Goal: Use online tool/utility: Use online tool/utility

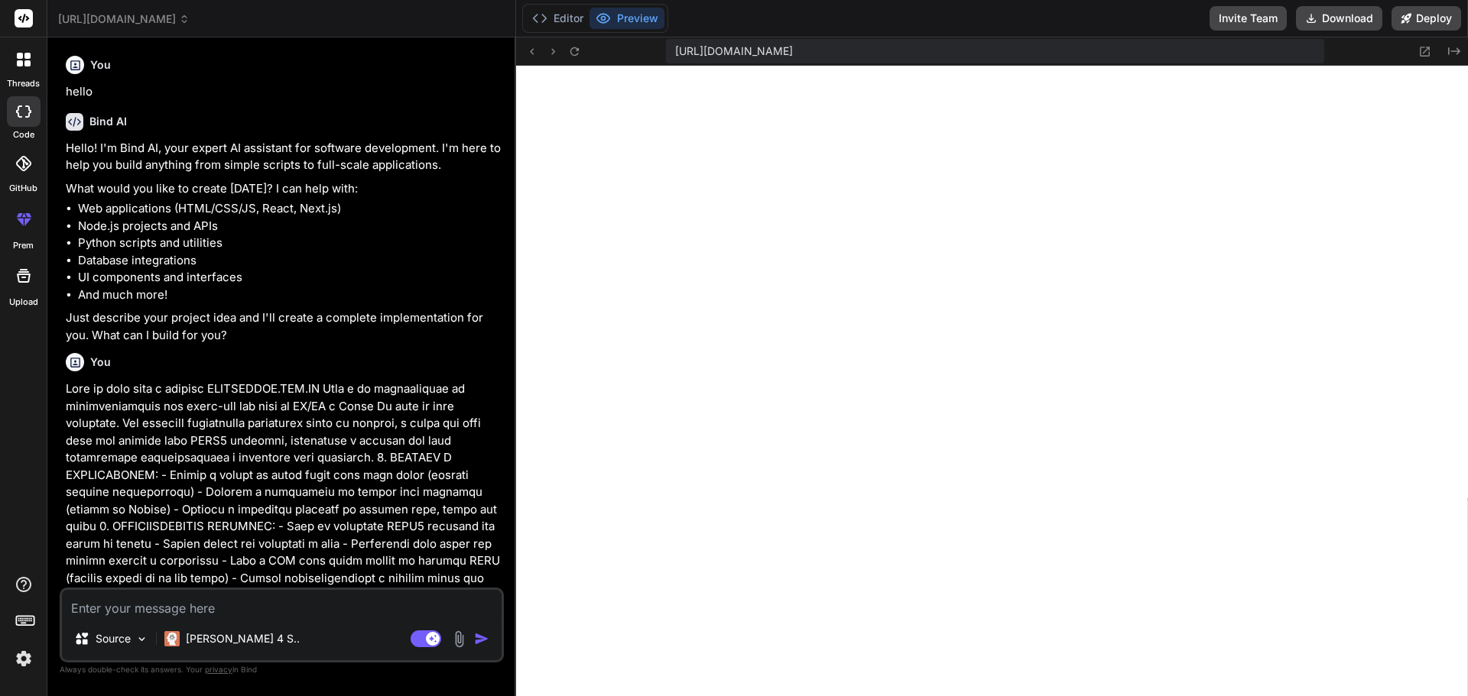
scroll to position [610, 0]
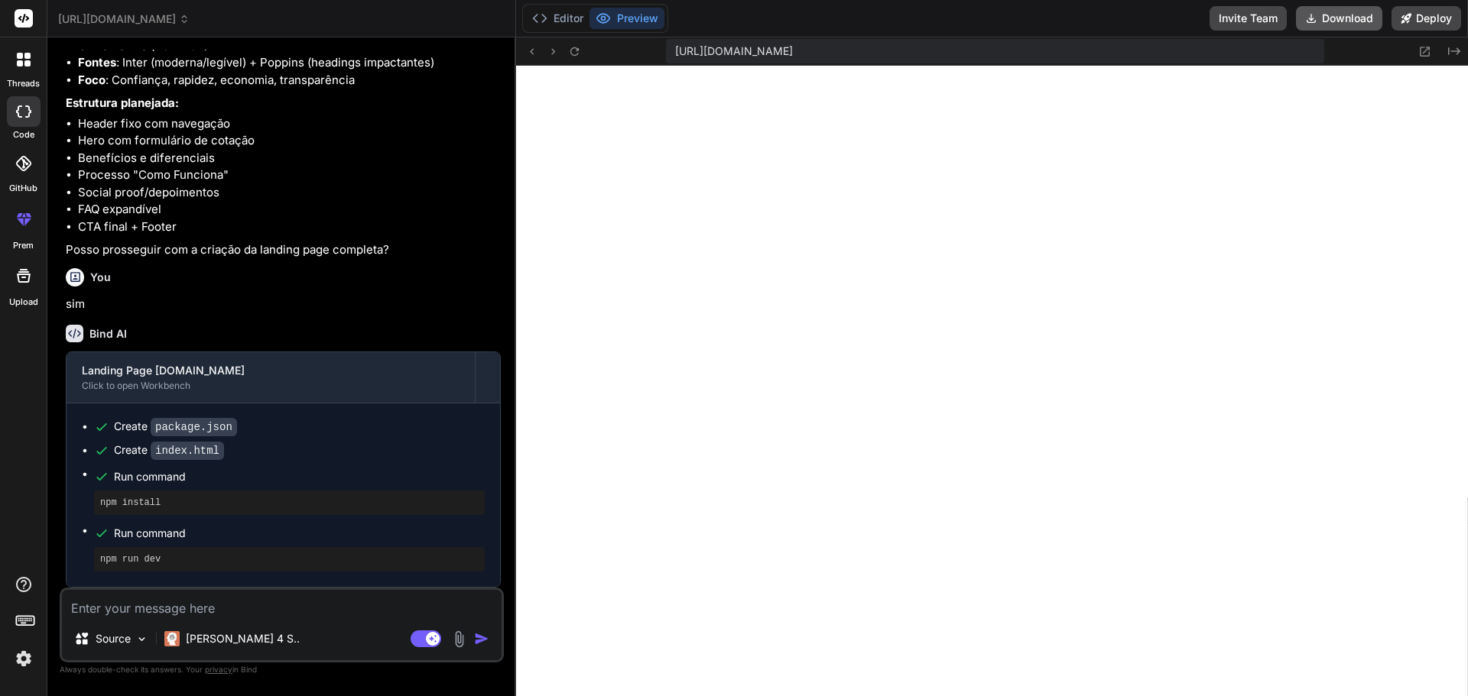
click at [1335, 22] on button "Download" at bounding box center [1339, 18] width 86 height 24
click at [547, 21] on icon at bounding box center [539, 18] width 15 height 15
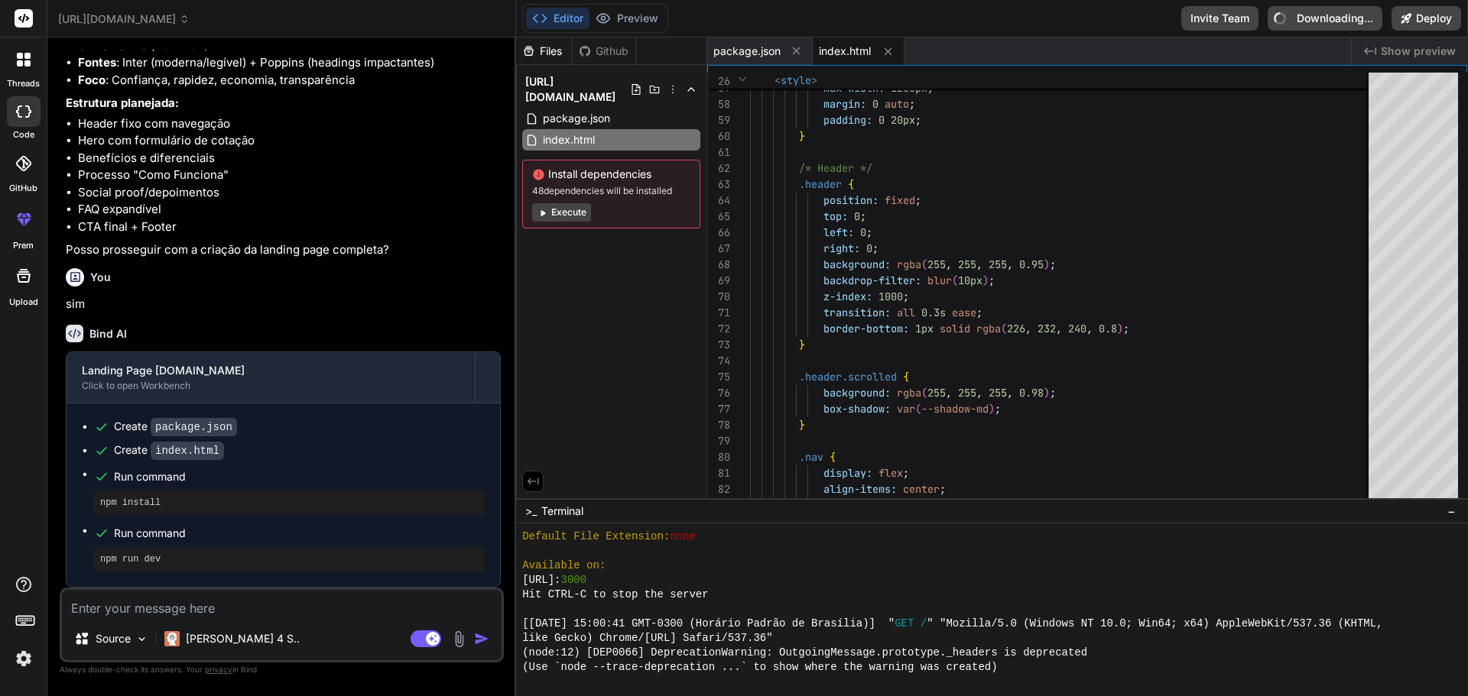
type textarea "x"
click at [740, 45] on span "package.json" at bounding box center [746, 51] width 67 height 15
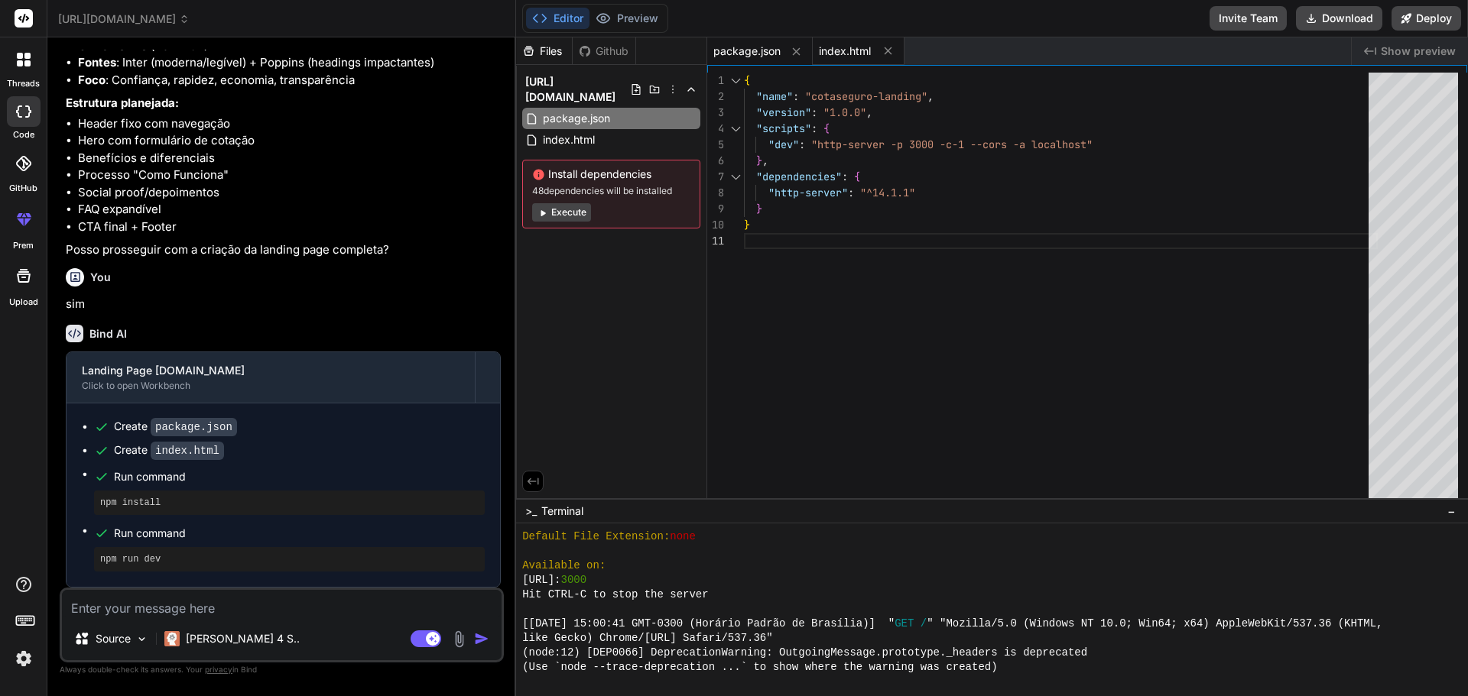
click at [847, 54] on span "index.html" at bounding box center [845, 51] width 52 height 15
type textarea "navLinks.querySelector('a').focus(); } }, 100); }); </script> </body> </html>"
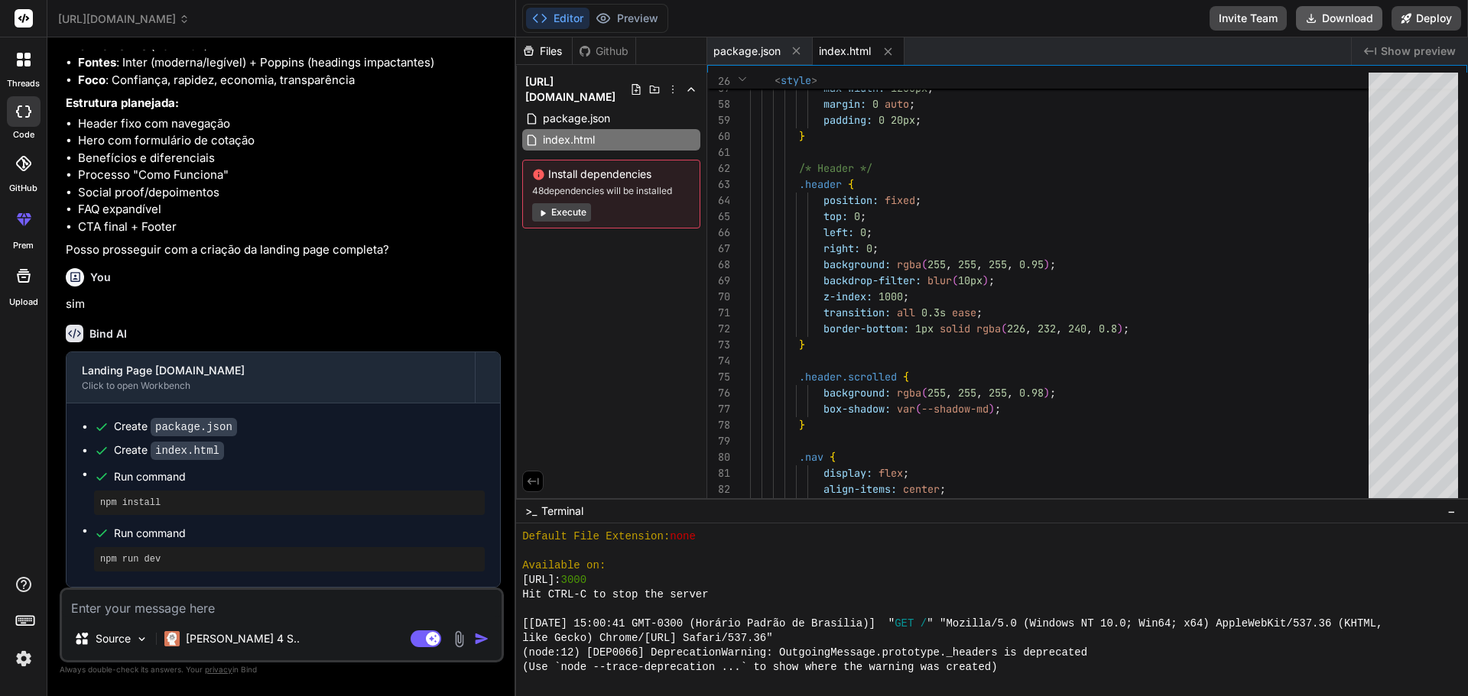
click at [1358, 23] on button "Download" at bounding box center [1339, 18] width 86 height 24
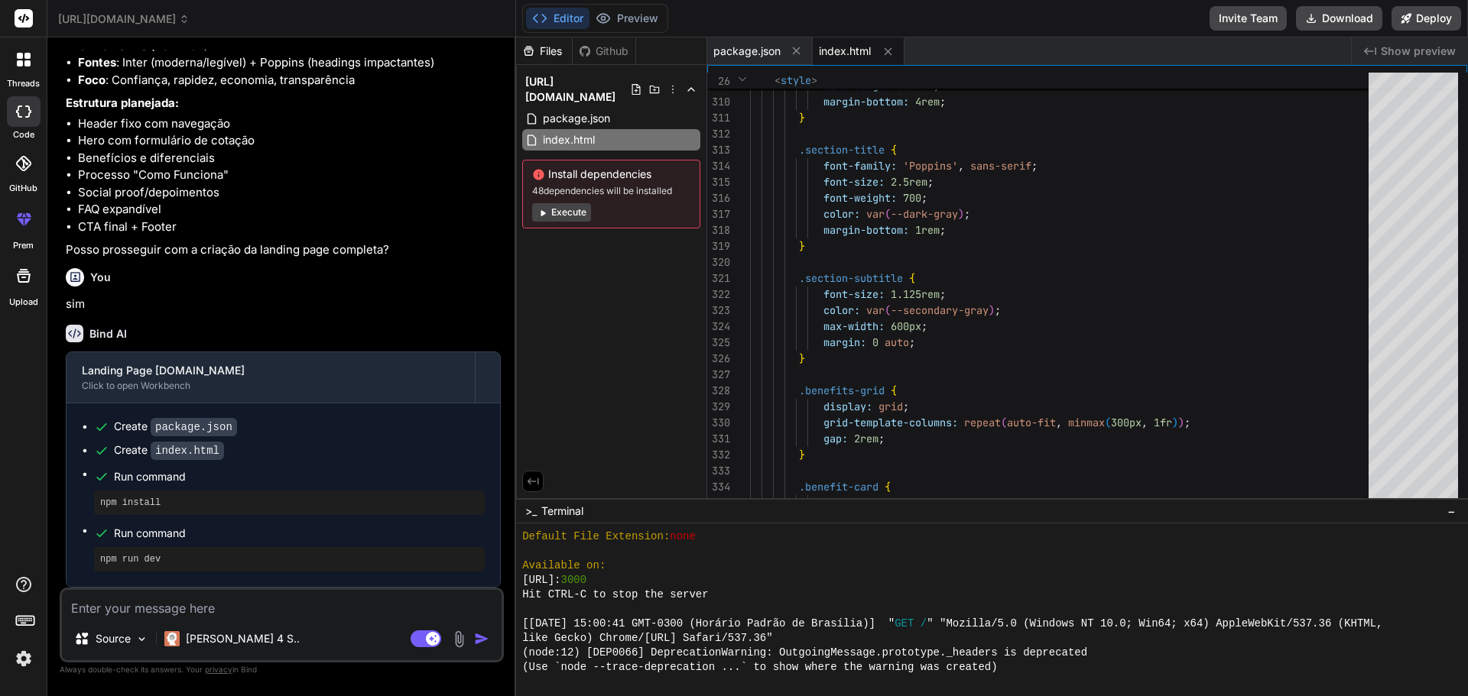
scroll to position [2590, 0]
click at [577, 203] on button "Execute" at bounding box center [561, 212] width 59 height 18
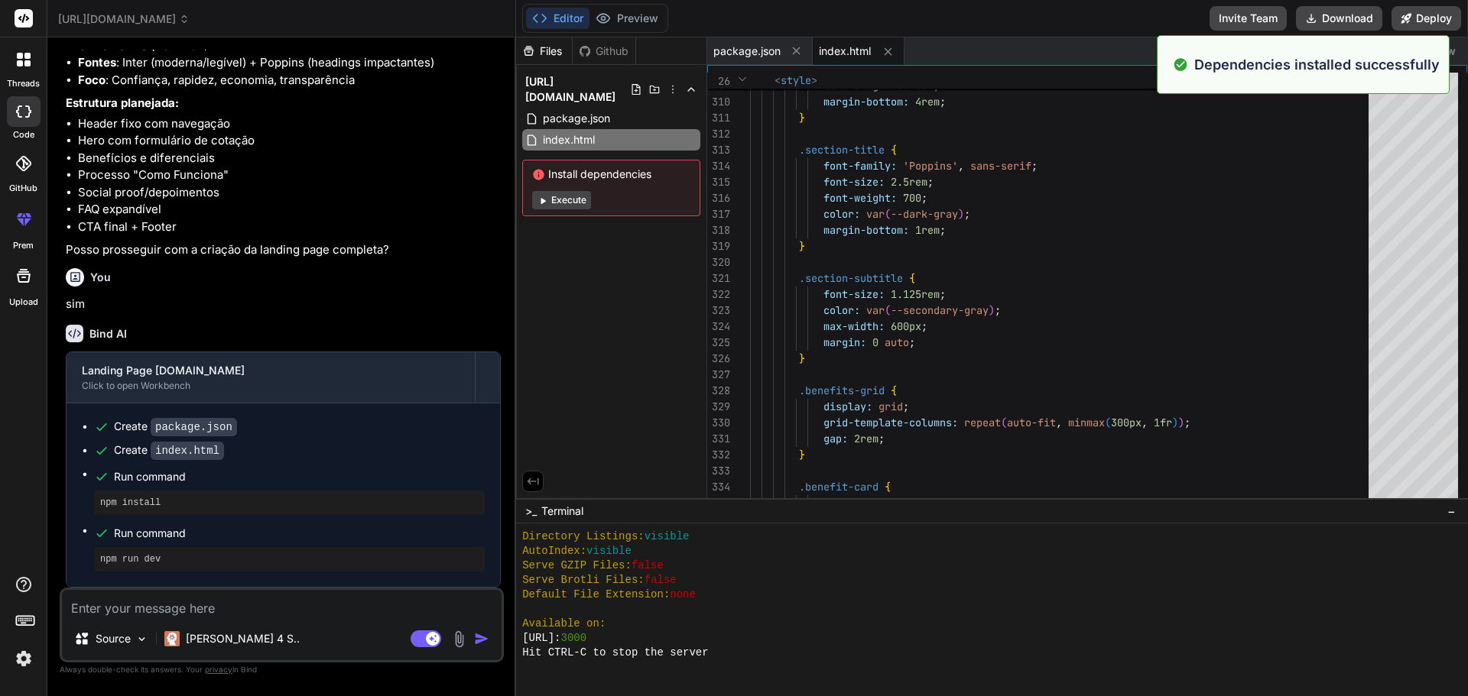
scroll to position [1205, 0]
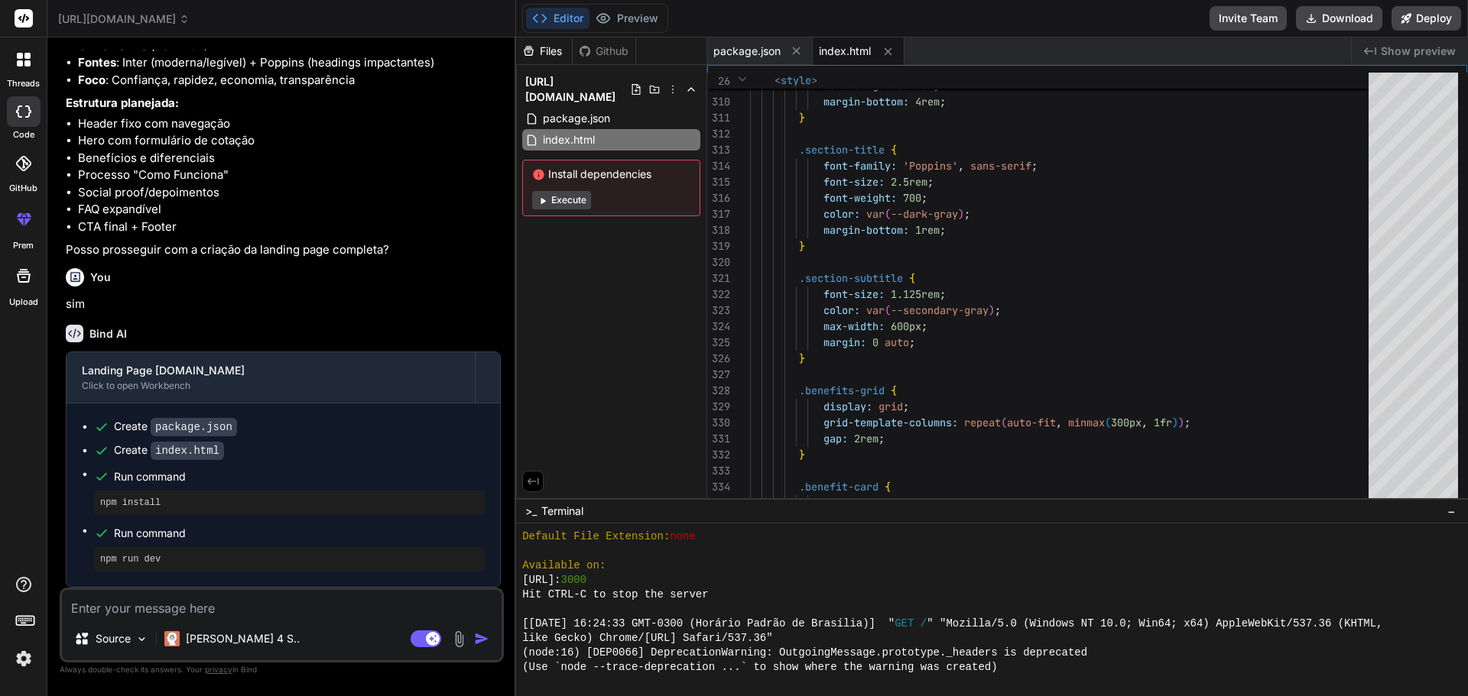
click at [31, 159] on div at bounding box center [24, 164] width 34 height 34
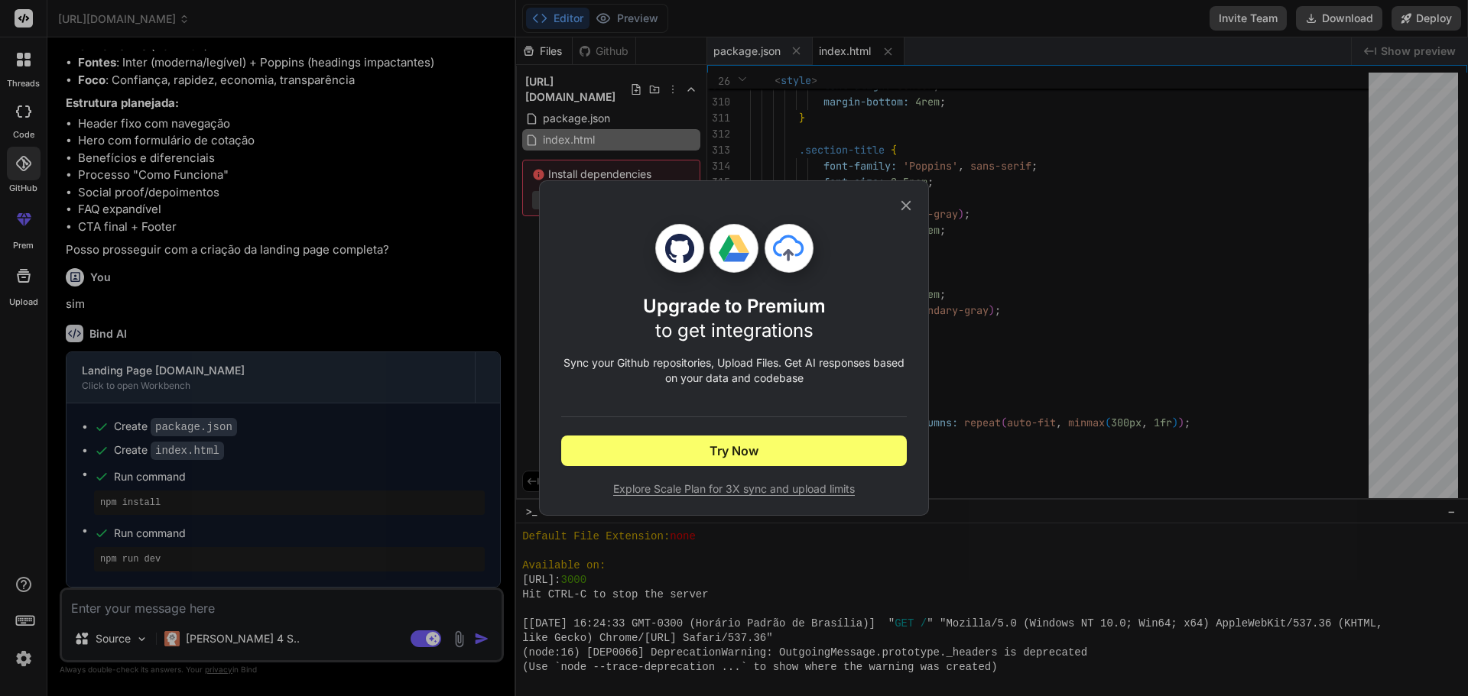
click at [911, 203] on icon at bounding box center [905, 205] width 17 height 17
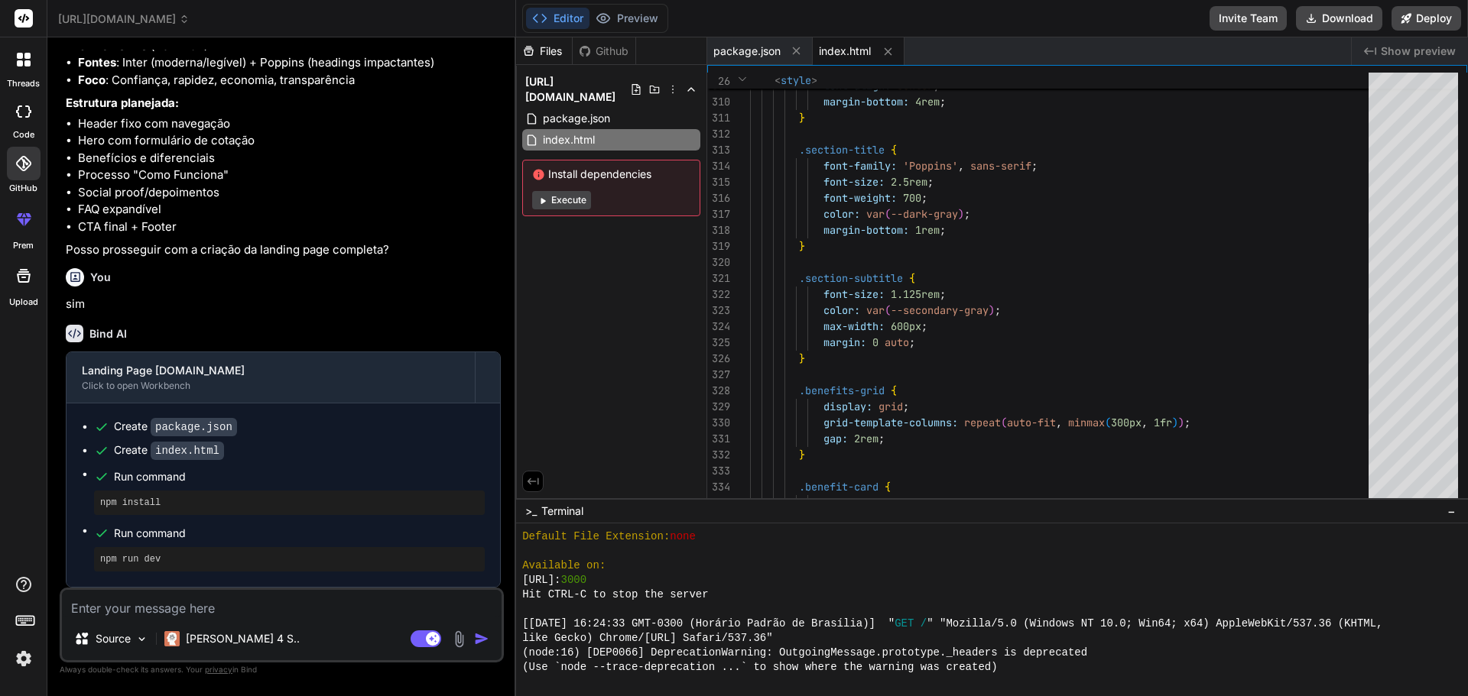
click at [37, 235] on div at bounding box center [23, 219] width 37 height 37
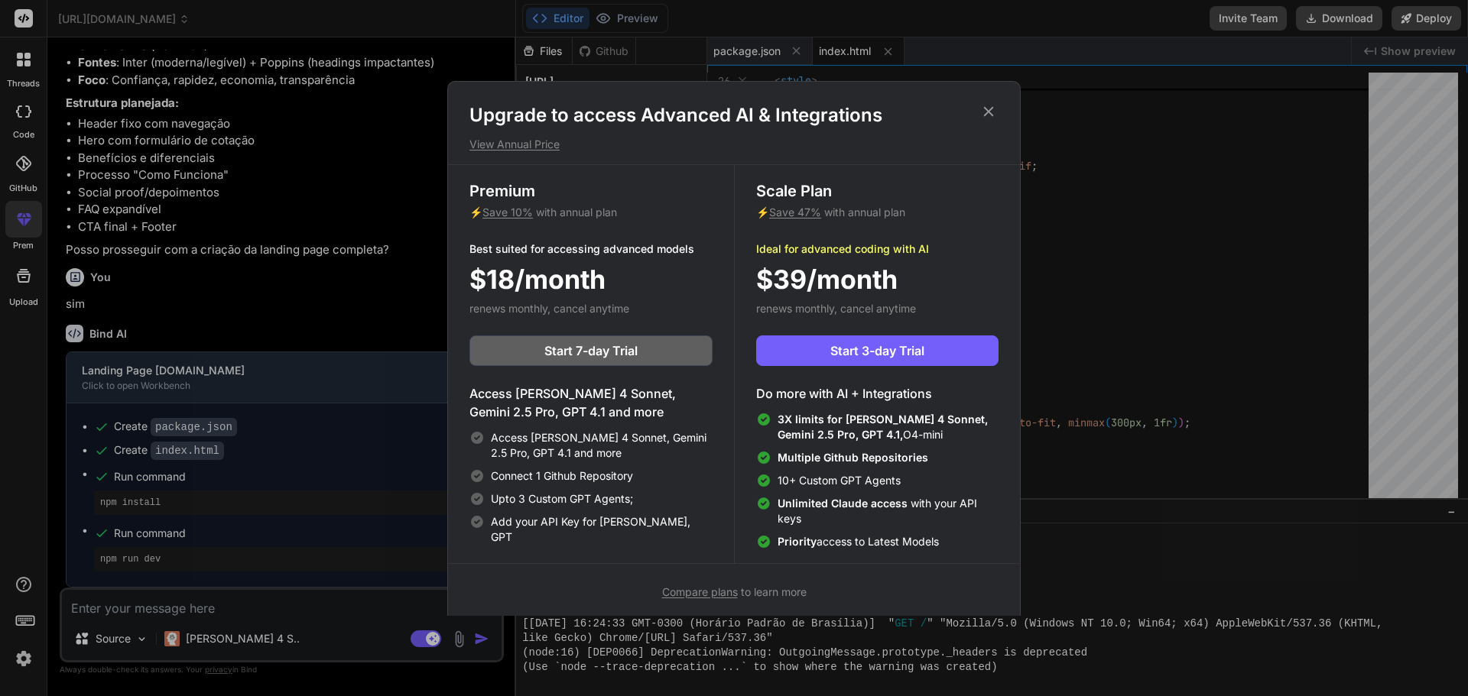
click at [987, 105] on icon at bounding box center [988, 111] width 17 height 17
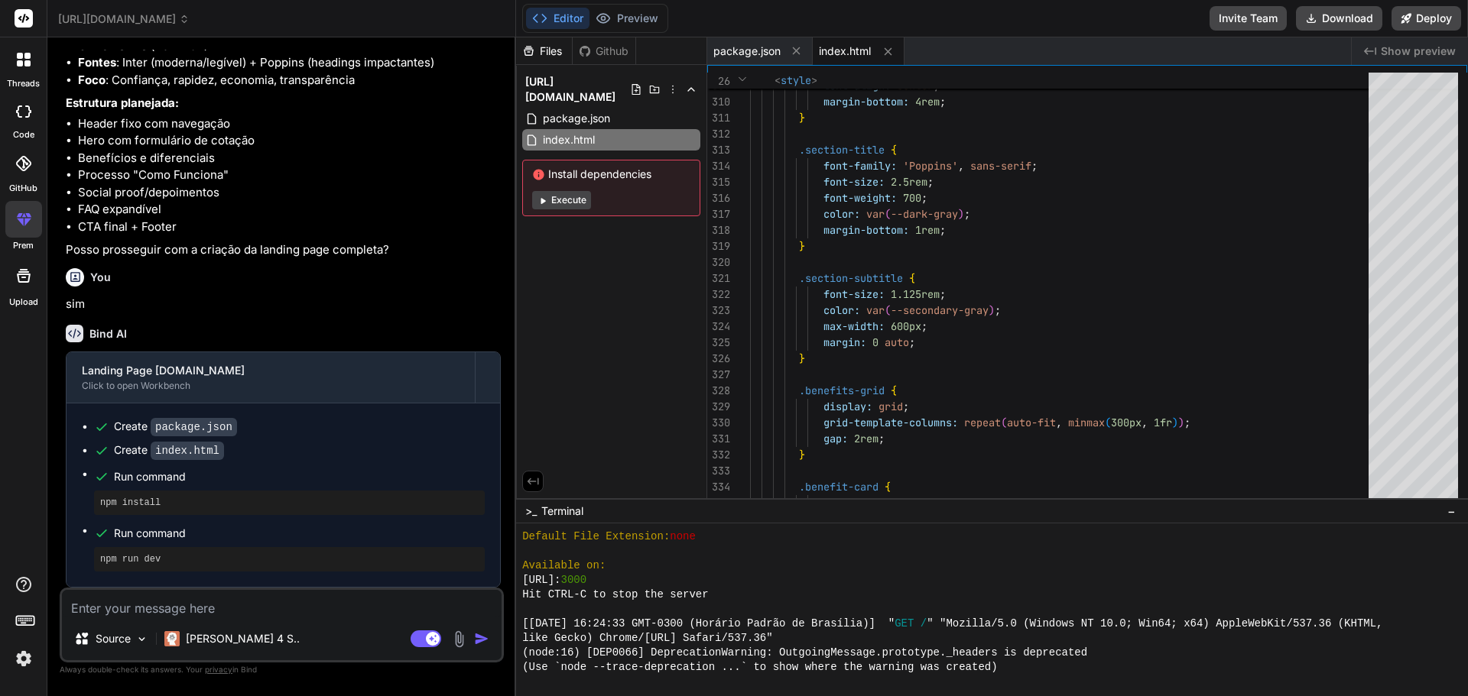
click at [18, 280] on icon at bounding box center [24, 276] width 14 height 14
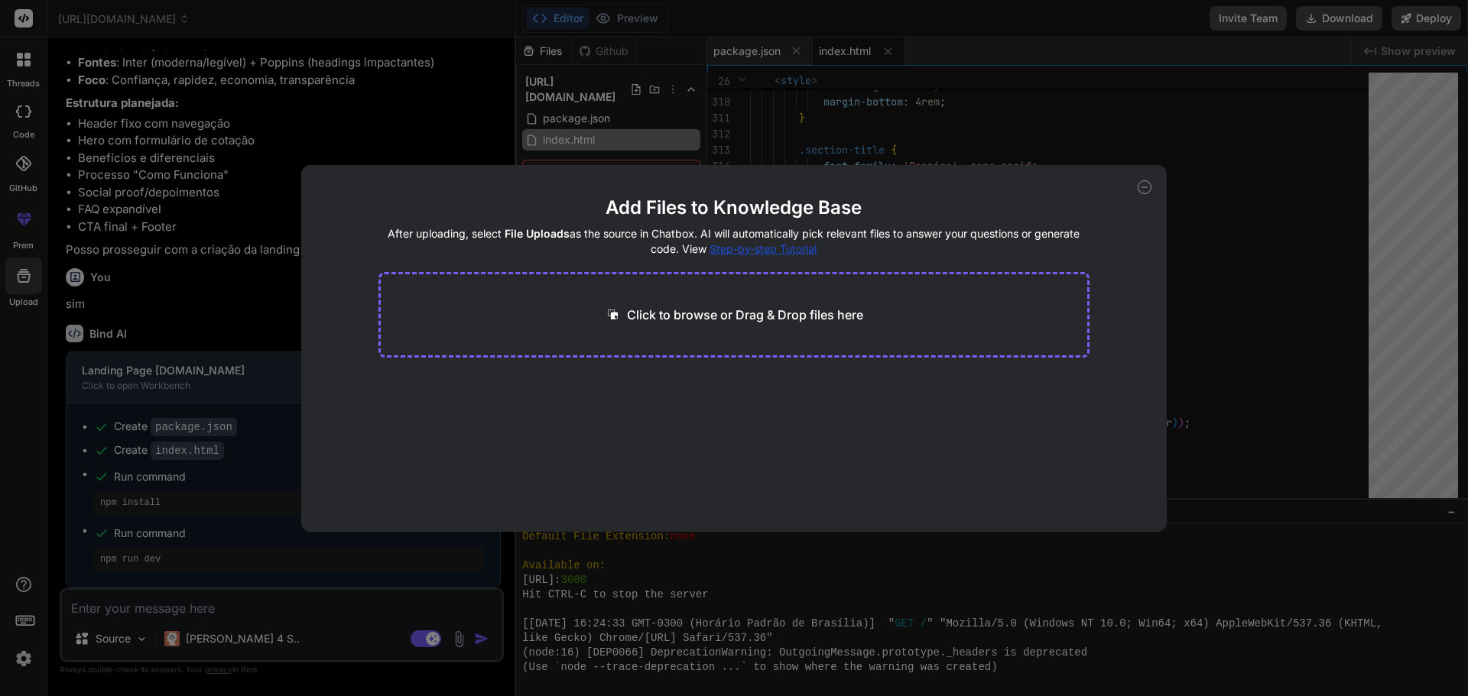
click at [1147, 183] on icon at bounding box center [1144, 187] width 14 height 14
type textarea "x"
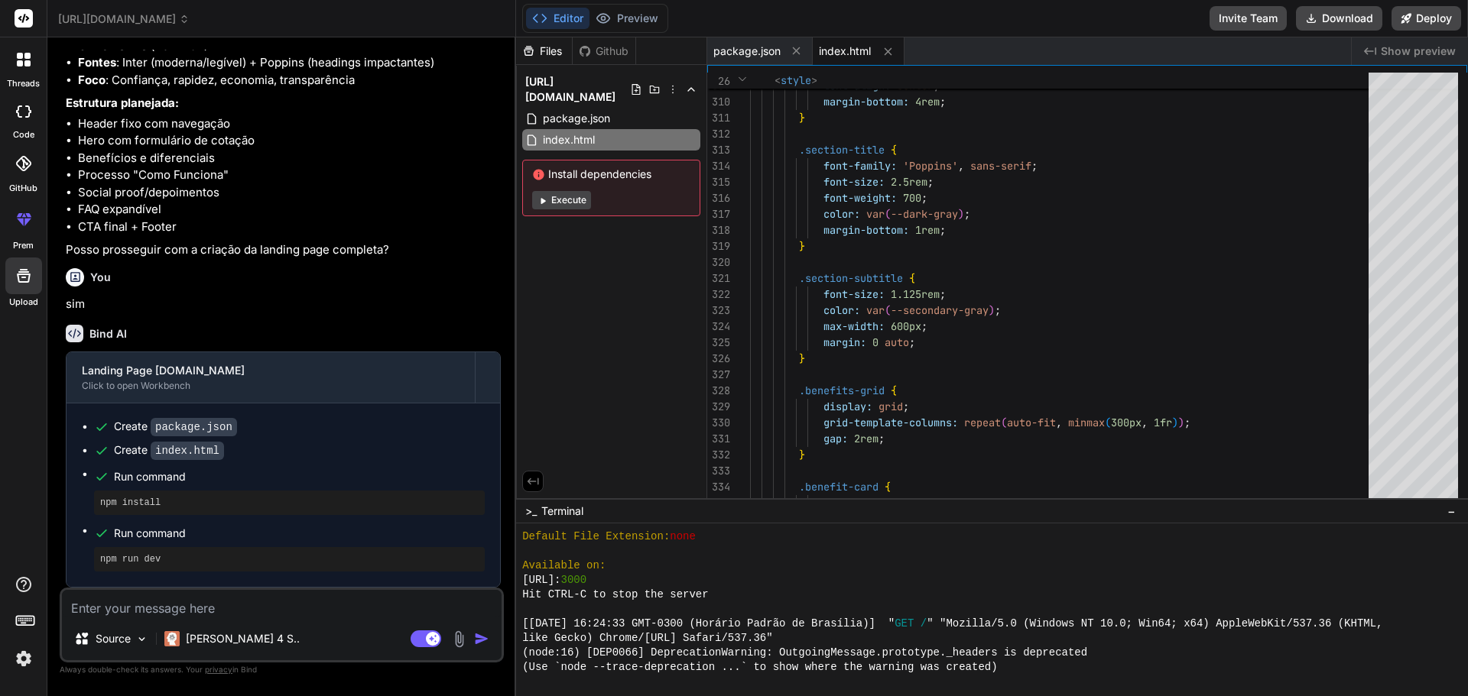
click at [6, 61] on div "threads" at bounding box center [23, 63] width 47 height 53
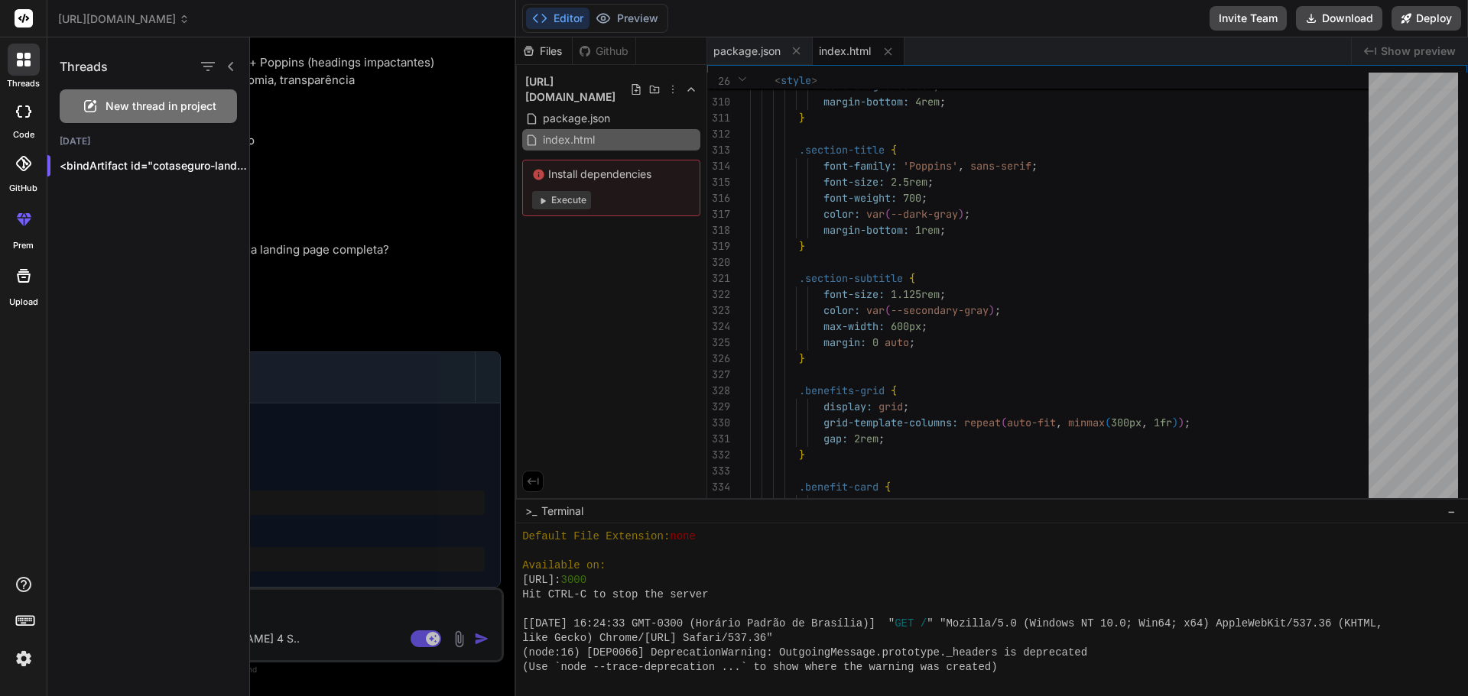
click at [436, 198] on div at bounding box center [859, 366] width 1218 height 659
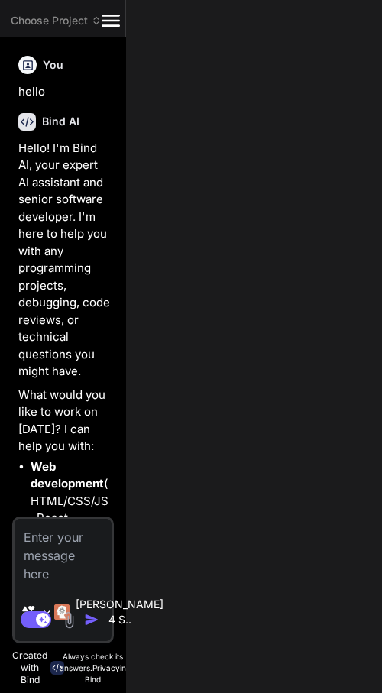
type textarea "x"
